Goal: Find specific page/section: Find specific page/section

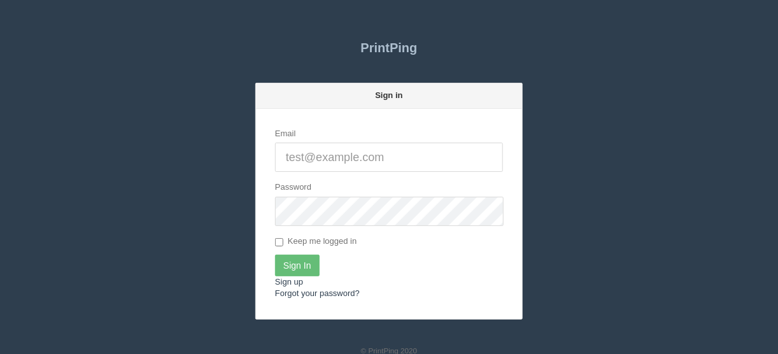
click at [290, 152] on input "Email" at bounding box center [389, 157] width 228 height 29
type input "[EMAIL_ADDRESS][DOMAIN_NAME]"
click at [295, 262] on input "Sign In" at bounding box center [297, 266] width 45 height 22
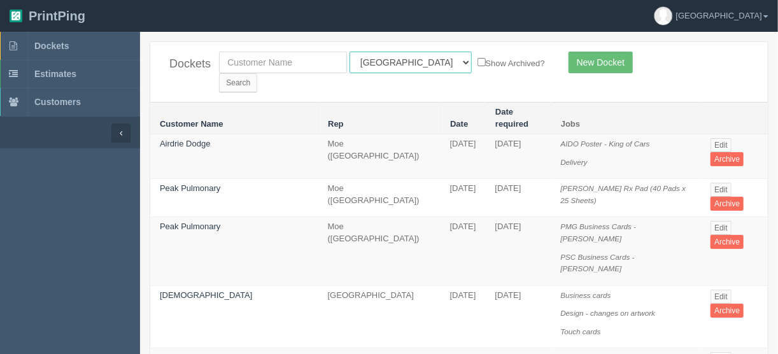
click at [406, 59] on select "All Users Ali Ali Test 1 Aly Amy Ankit Arif Brandon Dan France Greg Jim Mark Ma…" at bounding box center [411, 63] width 122 height 22
select select "11"
click at [350, 52] on select "All Users Ali Ali Test 1 Aly Amy Ankit Arif Brandon Dan France Greg Jim Mark Ma…" at bounding box center [411, 63] width 122 height 22
click at [257, 73] on input "Search" at bounding box center [238, 82] width 38 height 19
